Goal: Check status: Check status

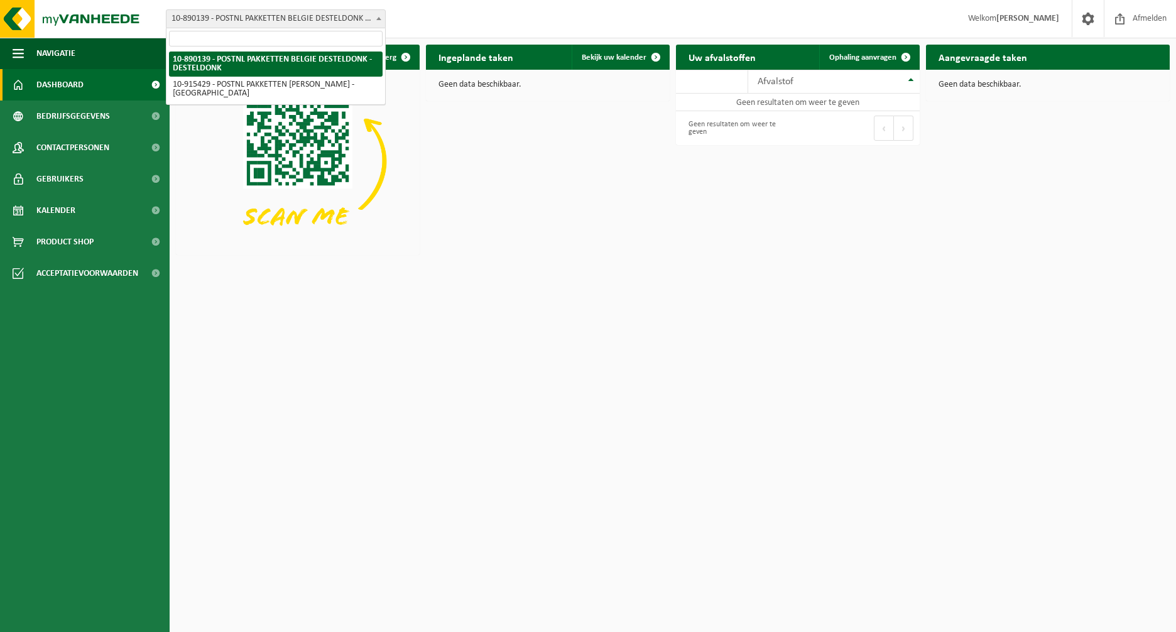
click at [269, 15] on span "10-890139 - POSTNL PAKKETTEN BELGIE DESTELDONK - DESTELDONK" at bounding box center [275, 19] width 219 height 18
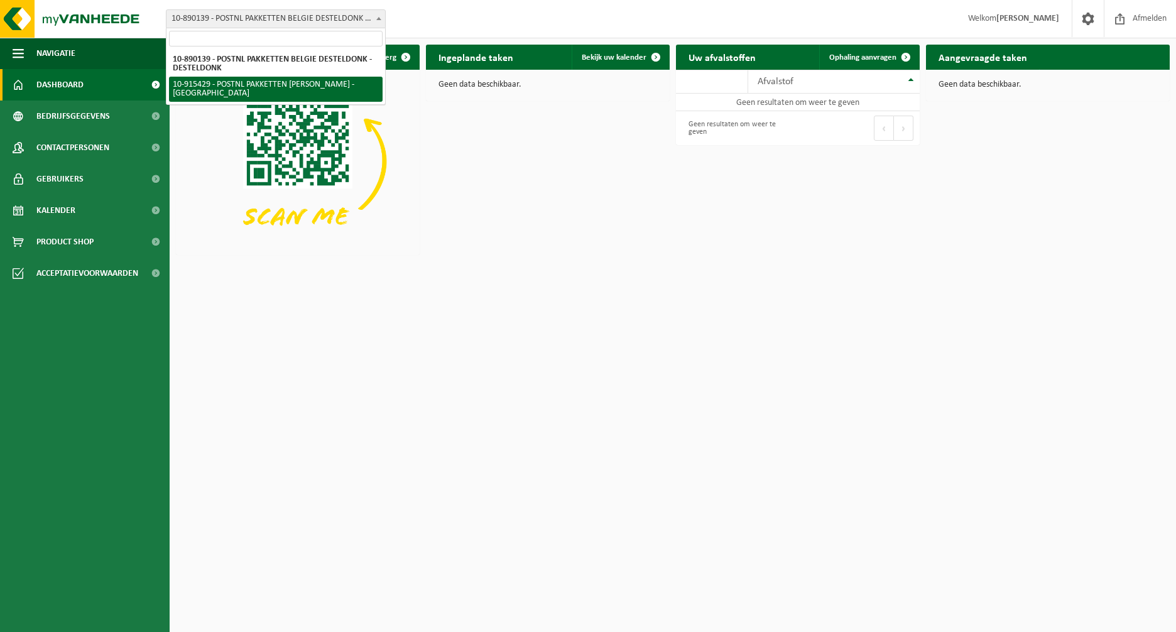
select select "127004"
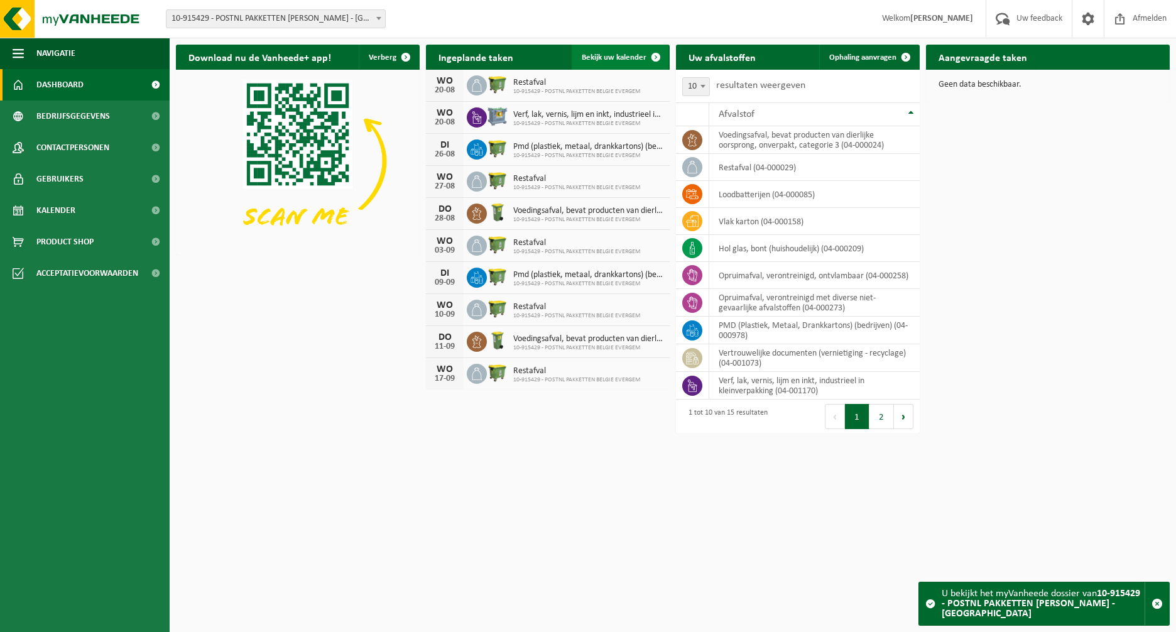
click at [625, 51] on link "Bekijk uw kalender" at bounding box center [619, 57] width 97 height 25
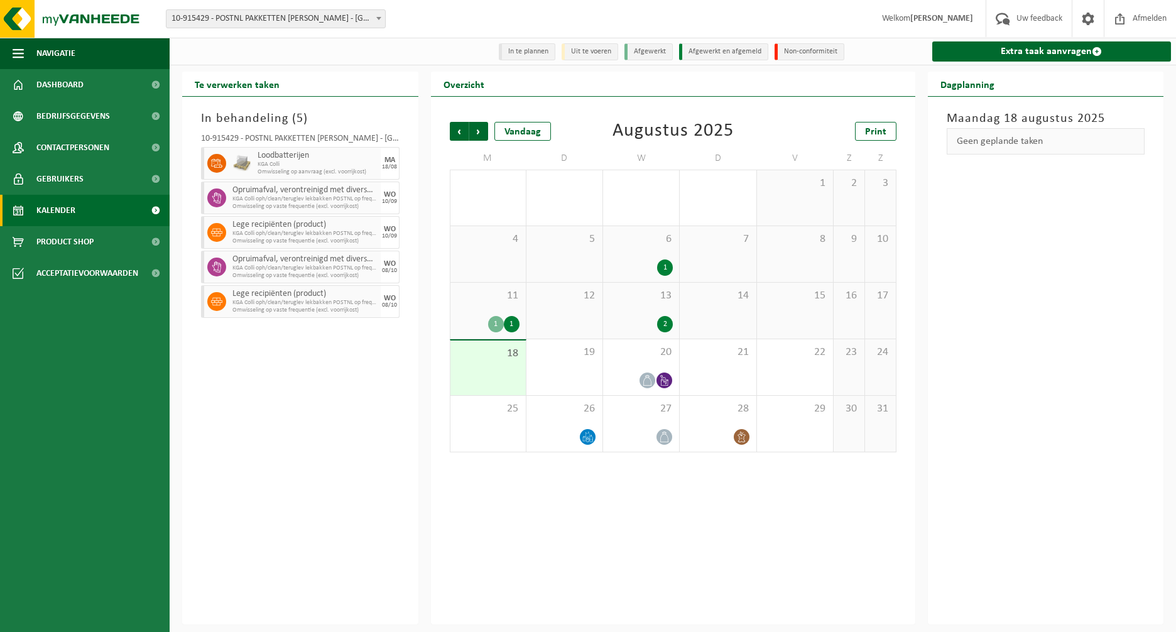
click at [335, 165] on span "KGA Colli" at bounding box center [317, 165] width 120 height 8
click at [658, 372] on div at bounding box center [640, 380] width 63 height 17
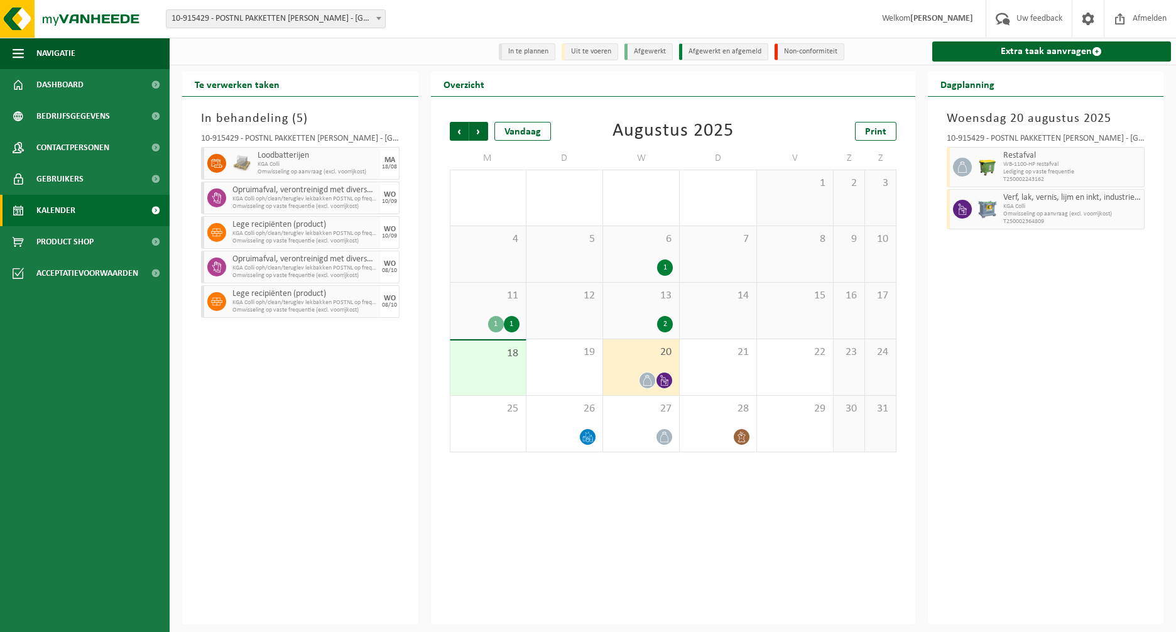
click at [486, 371] on div "18" at bounding box center [487, 367] width 75 height 55
